Goal: Transaction & Acquisition: Purchase product/service

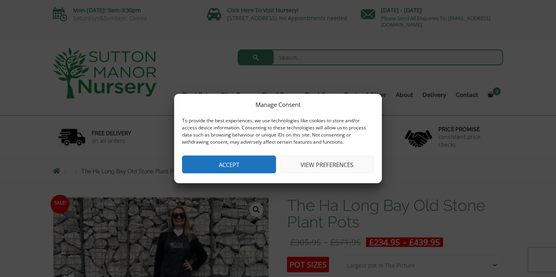
click at [223, 165] on button "Accept" at bounding box center [229, 164] width 94 height 18
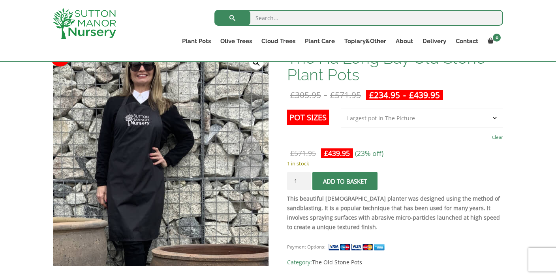
scroll to position [167, 0]
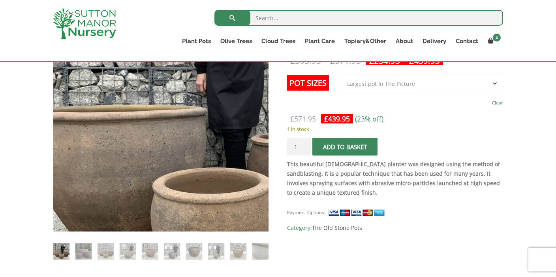
click at [104, 145] on img at bounding box center [208, 117] width 395 height 395
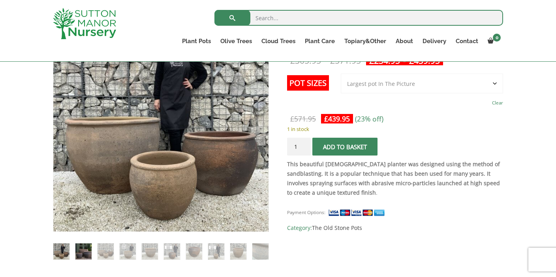
click at [87, 248] on img at bounding box center [83, 251] width 16 height 16
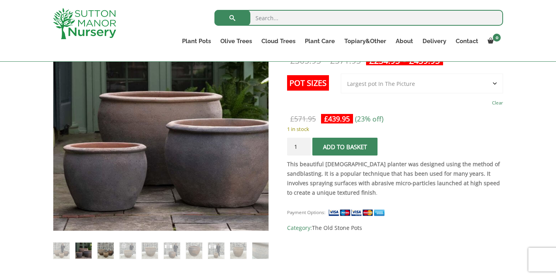
click at [104, 253] on img at bounding box center [106, 250] width 16 height 16
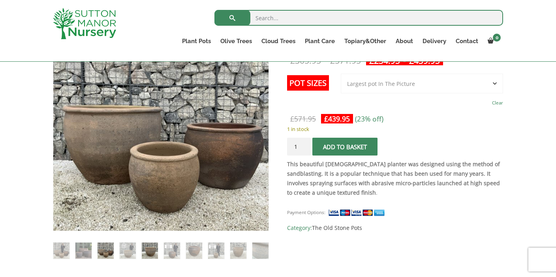
click at [152, 250] on img at bounding box center [150, 250] width 16 height 16
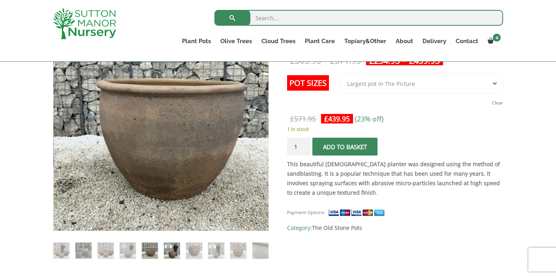
click at [173, 247] on img at bounding box center [172, 250] width 16 height 16
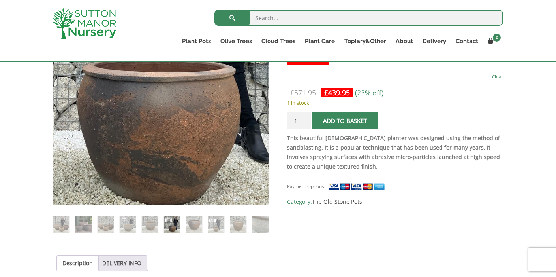
scroll to position [198, 0]
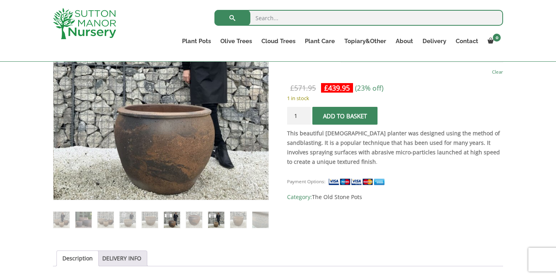
click at [215, 221] on img at bounding box center [216, 219] width 16 height 16
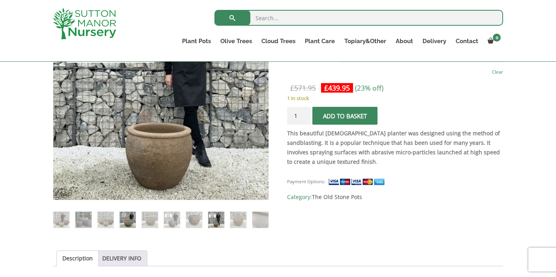
click at [126, 220] on img at bounding box center [128, 219] width 16 height 16
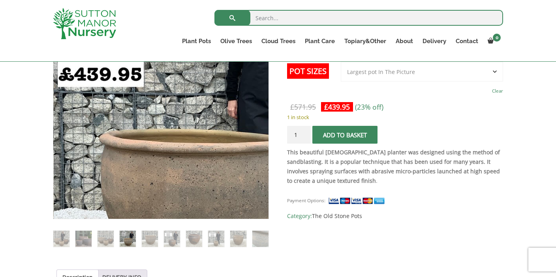
scroll to position [183, 0]
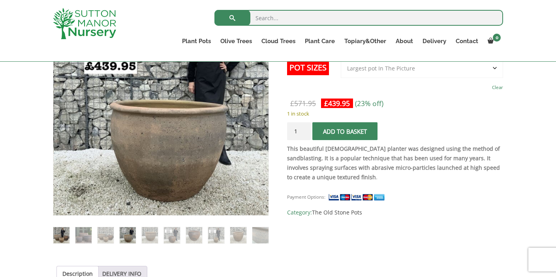
click at [66, 231] on img at bounding box center [61, 235] width 16 height 16
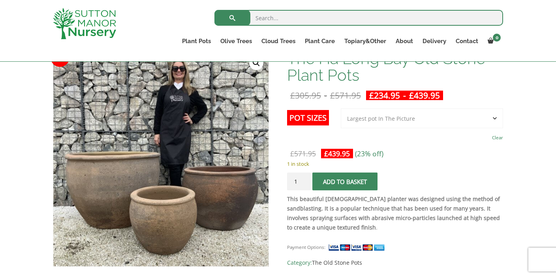
scroll to position [130, 0]
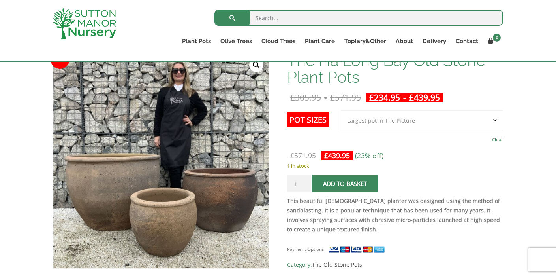
click at [497, 120] on select "Choose an option 3rd to Largest Pot In The Picture 2nd to Largest Pot In The Pi…" at bounding box center [422, 120] width 162 height 20
select select "2nd to Largest Pot In The Picture"
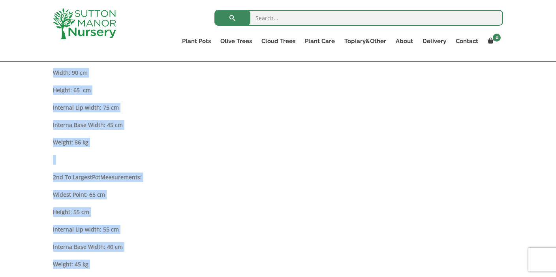
scroll to position [466, 0]
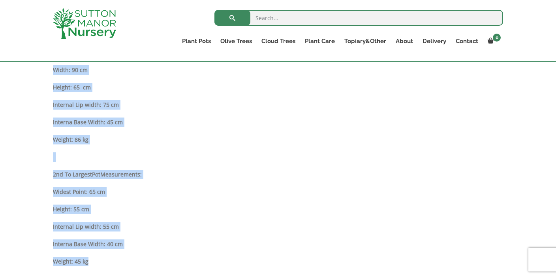
drag, startPoint x: 53, startPoint y: 82, endPoint x: 130, endPoint y: 265, distance: 198.4
click at [130, 265] on div "Description Please note that these pots are individually handmade which allows …" at bounding box center [278, 210] width 451 height 405
copy div "Largest Pot Measurements: Width: 90 cm Height: 65 cm Internal Lip width: 75 cm …"
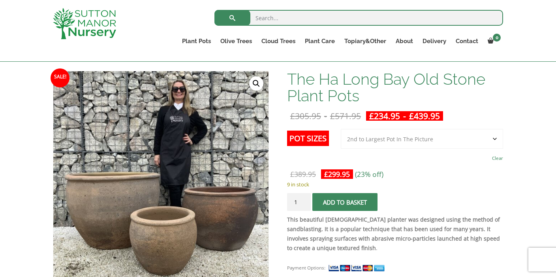
scroll to position [113, 0]
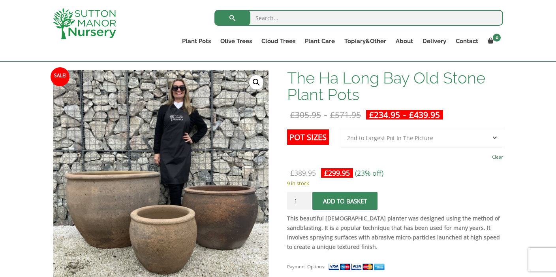
click at [345, 201] on span "submit" at bounding box center [345, 201] width 0 height 0
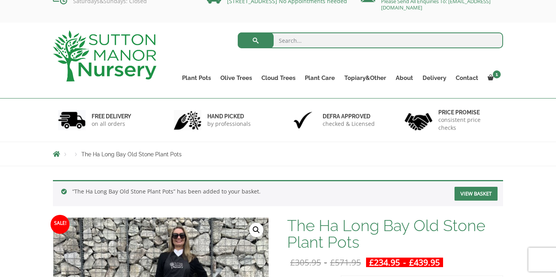
scroll to position [16, 0]
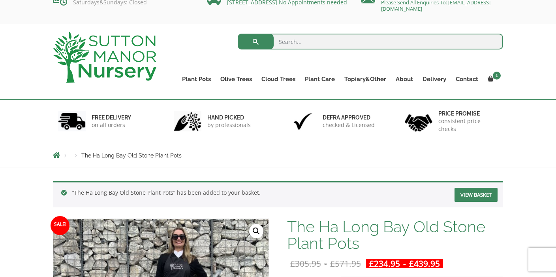
click at [473, 192] on link "View basket" at bounding box center [476, 195] width 43 height 14
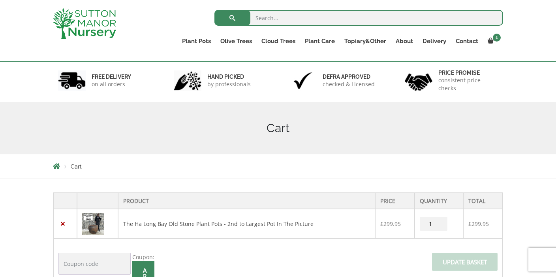
scroll to position [45, 0]
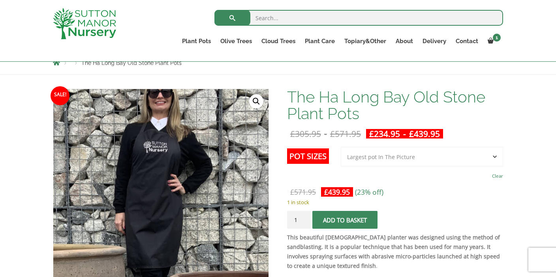
scroll to position [96, 0]
